Goal: Information Seeking & Learning: Learn about a topic

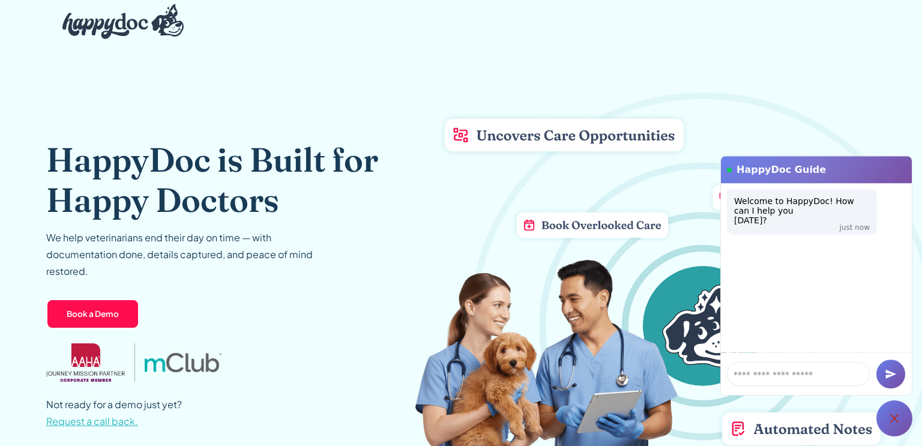
click at [887, 412] on icon at bounding box center [894, 418] width 14 height 14
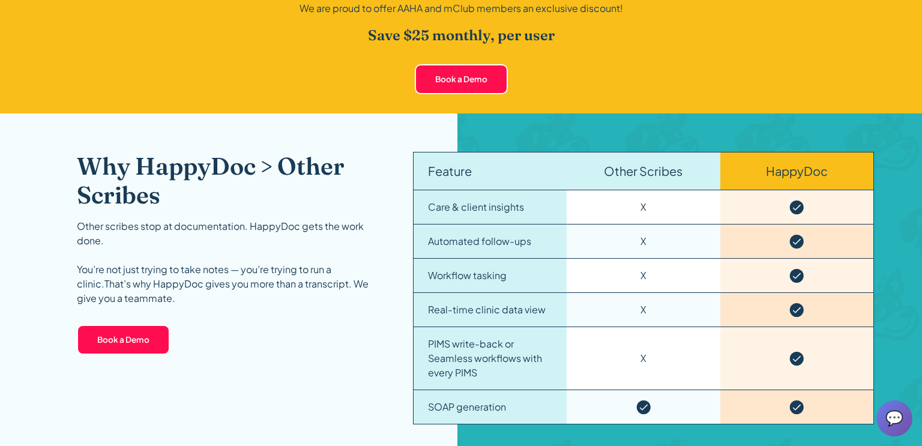
scroll to position [1565, 0]
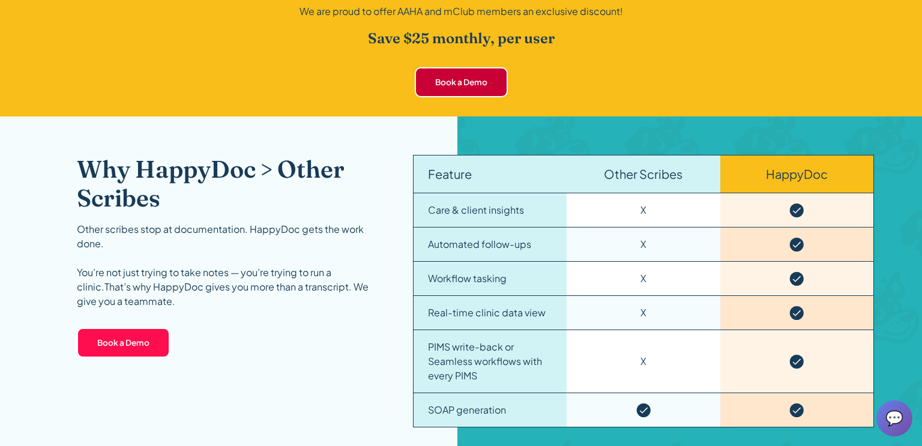
click at [468, 72] on link "Book a Demo" at bounding box center [461, 82] width 93 height 30
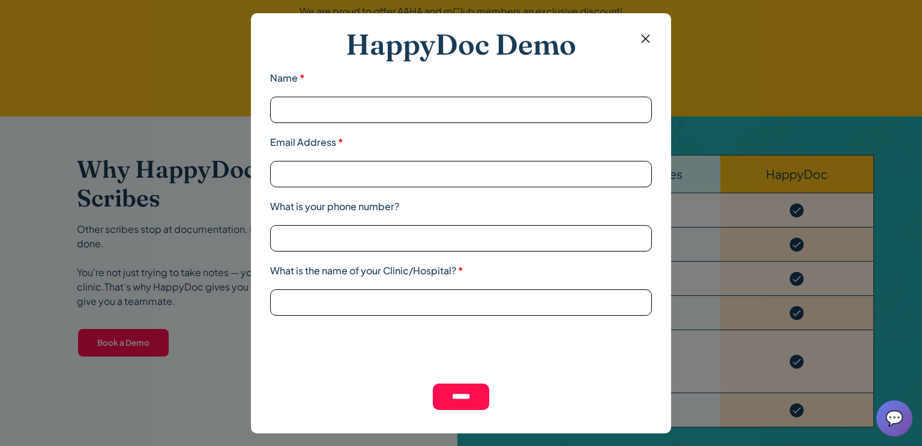
click at [647, 38] on img at bounding box center [645, 38] width 15 height 15
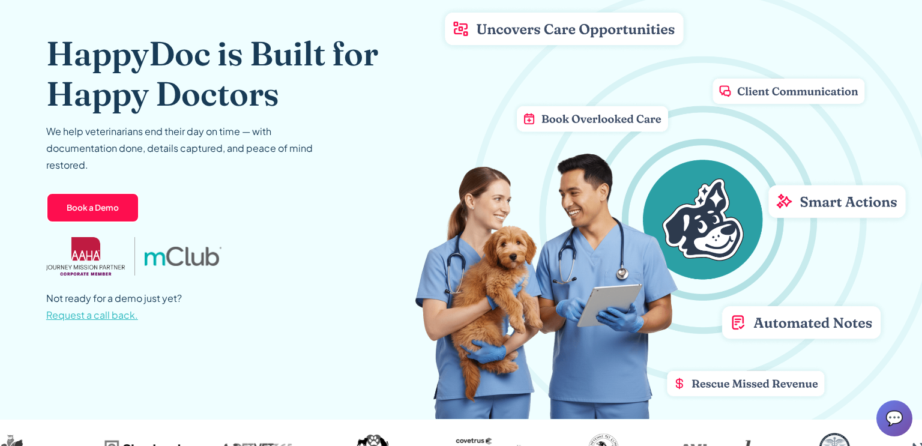
scroll to position [0, 0]
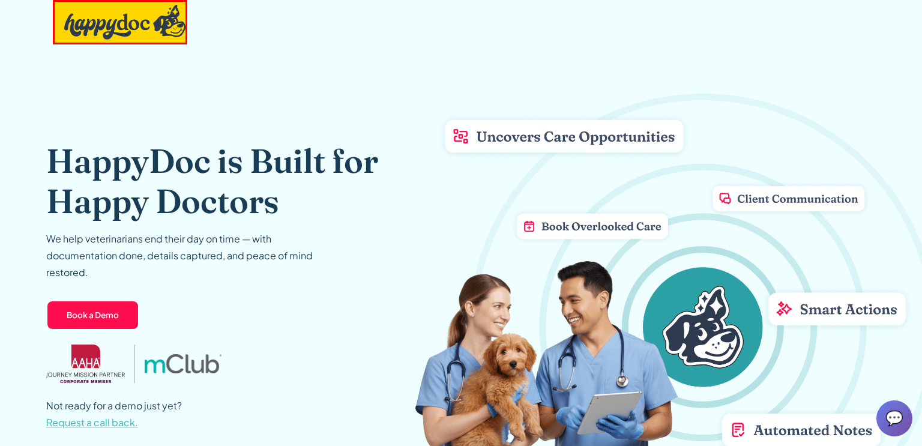
drag, startPoint x: 110, startPoint y: 317, endPoint x: 124, endPoint y: 302, distance: 20.4
click at [111, 317] on link "Book a Demo" at bounding box center [92, 315] width 93 height 30
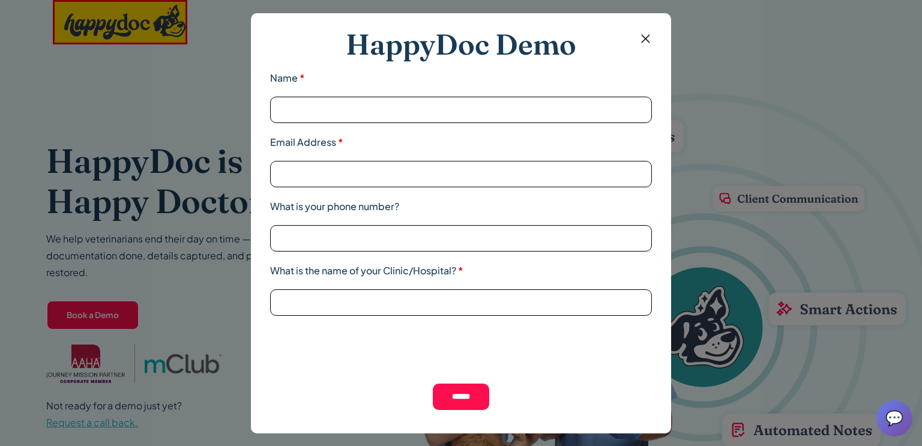
click at [644, 36] on img at bounding box center [645, 38] width 15 height 15
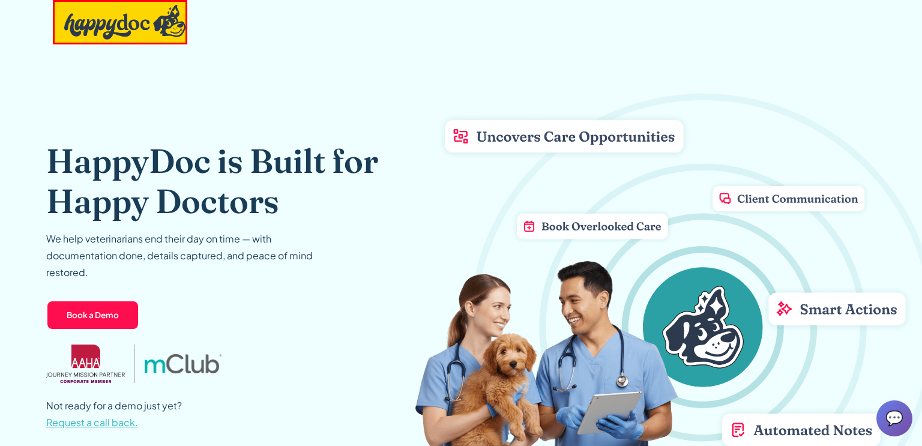
click at [127, 19] on img "home" at bounding box center [124, 22] width 121 height 35
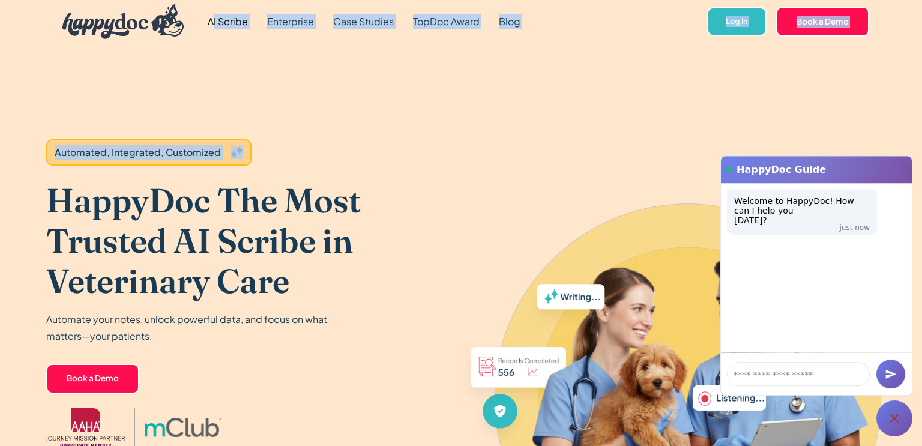
drag, startPoint x: 260, startPoint y: 59, endPoint x: 214, endPoint y: 24, distance: 58.2
click at [212, 73] on div "Automated, Integrated, Customized HappyDoc The Most Trusted AI Scribe in Veteri…" at bounding box center [232, 317] width 373 height 548
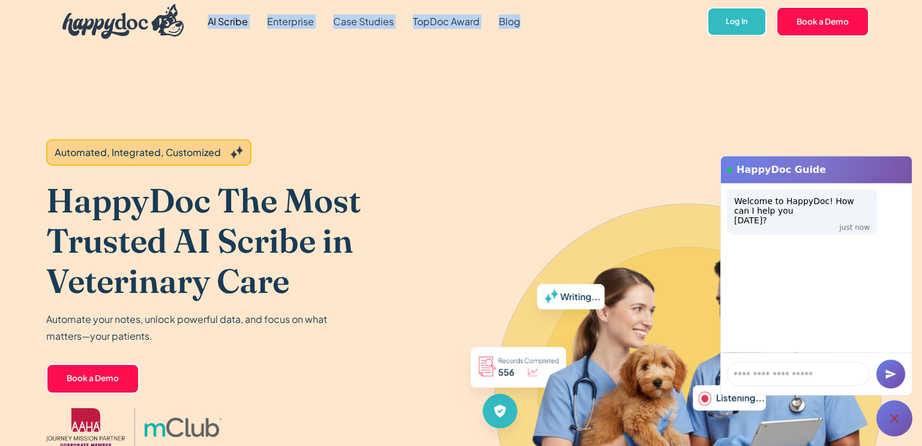
drag, startPoint x: 497, startPoint y: 25, endPoint x: 195, endPoint y: 24, distance: 302.0
click at [195, 24] on div "AI Scribe Enterprise Case Studies TopDoc Award Blog Log In Book a Demo Book a D…" at bounding box center [461, 21] width 816 height 43
copy div "AI Scribe Enterprise Case Studies TopDoc Award Blog"
